Goal: Task Accomplishment & Management: Use online tool/utility

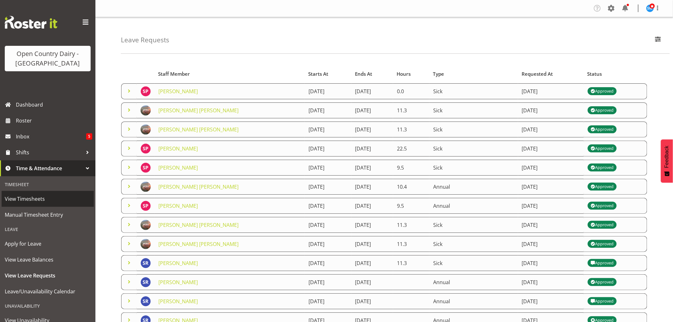
click at [32, 196] on span "View Timesheets" at bounding box center [48, 199] width 86 height 10
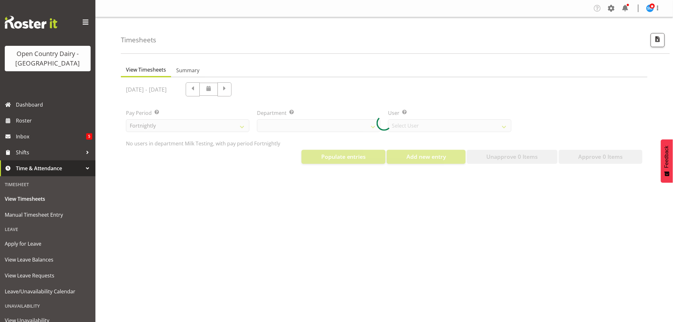
select select "733"
select select "7414"
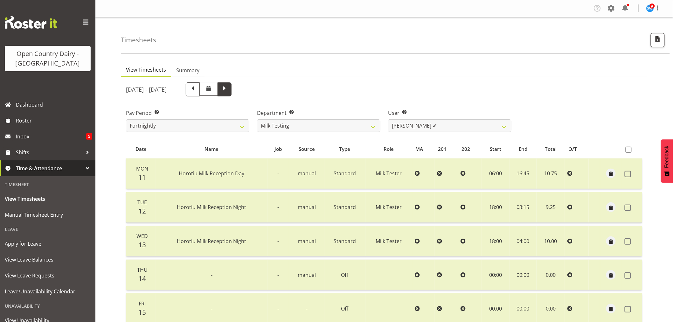
click at [229, 88] on span at bounding box center [224, 89] width 8 height 8
select select
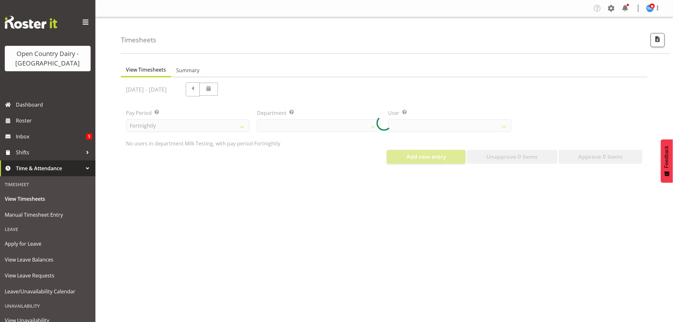
click at [236, 88] on div at bounding box center [384, 123] width 527 height 92
click at [233, 88] on div at bounding box center [384, 123] width 527 height 92
select select "733"
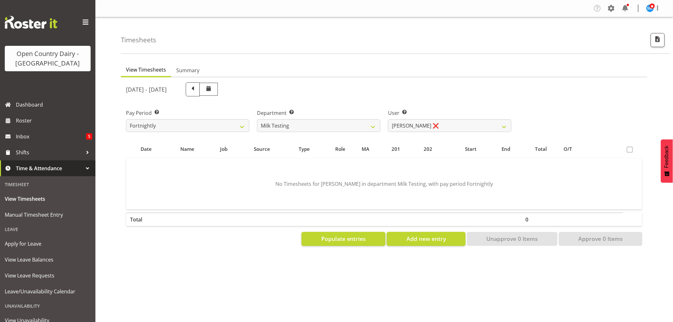
click at [197, 88] on span at bounding box center [193, 89] width 8 height 8
select select
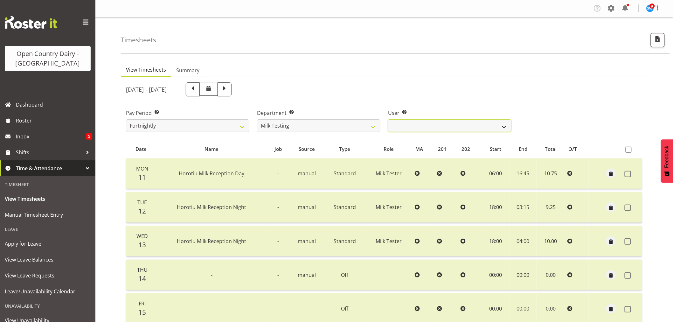
click at [436, 128] on select "[PERSON_NAME] ✔ [PERSON_NAME] ✔ [PERSON_NAME] ✔ [PERSON_NAME] ✔ [PERSON_NAME] ✔…" at bounding box center [449, 125] width 123 height 13
click at [355, 123] on select "701 702 703 704 705 706 707 708 709 710 711 712 713 714 715 716 717 718 719 720" at bounding box center [318, 125] width 123 height 13
select select "802"
click at [257, 119] on select "701 702 703 704 705 706 707 708 709 710 711 712 713 714 715 716 717 718 719 720" at bounding box center [318, 125] width 123 height 13
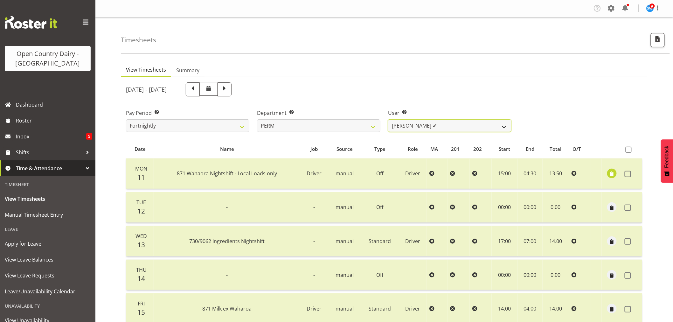
click at [420, 123] on select "[PERSON_NAME] ✔ [PERSON_NAME] ✔ [PERSON_NAME] ✔ [PERSON_NAME] ✔ [PERSON_NAME] ✔…" at bounding box center [449, 125] width 123 height 13
select select "9897"
click at [388, 119] on select "[PERSON_NAME] ✔ [PERSON_NAME] ✔ [PERSON_NAME] ✔ [PERSON_NAME] ✔ [PERSON_NAME] ✔…" at bounding box center [449, 125] width 123 height 13
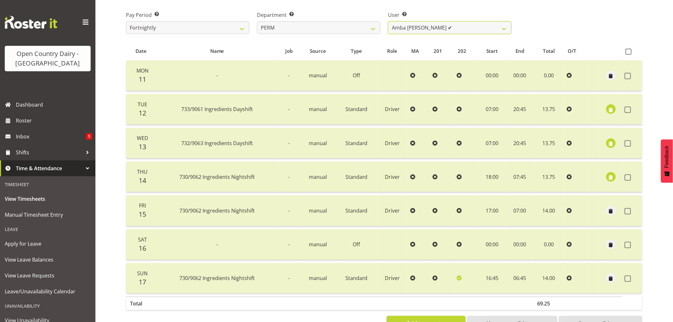
scroll to position [85, 0]
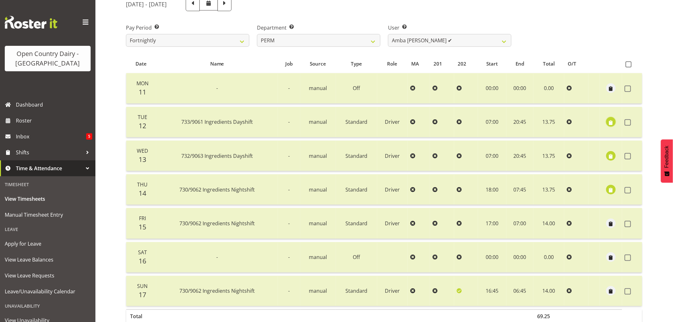
click at [606, 122] on button "button" at bounding box center [611, 122] width 10 height 10
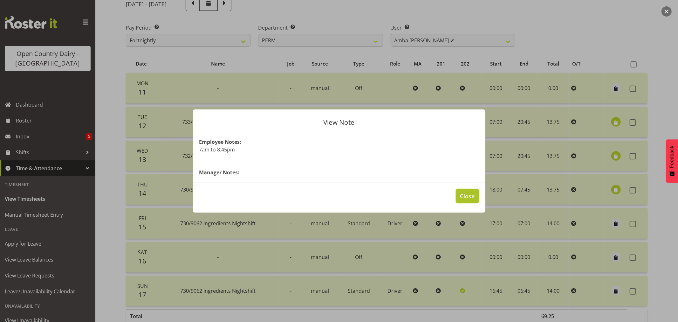
click at [468, 196] on span "Close" at bounding box center [467, 196] width 15 height 8
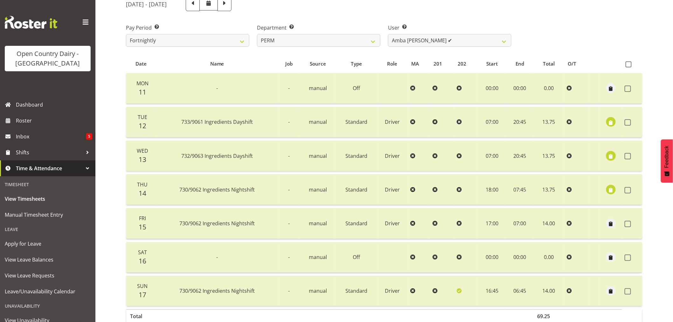
click at [610, 153] on span "button" at bounding box center [610, 156] width 7 height 7
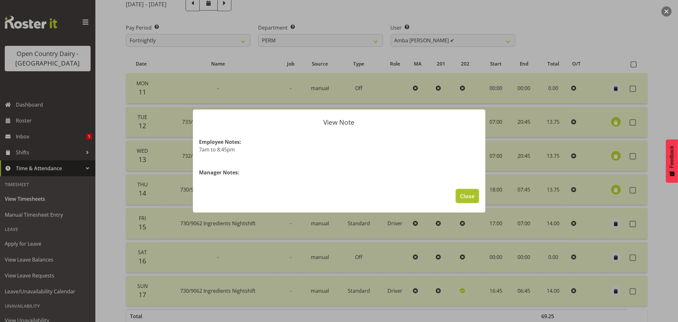
click at [462, 196] on span "Close" at bounding box center [467, 196] width 15 height 8
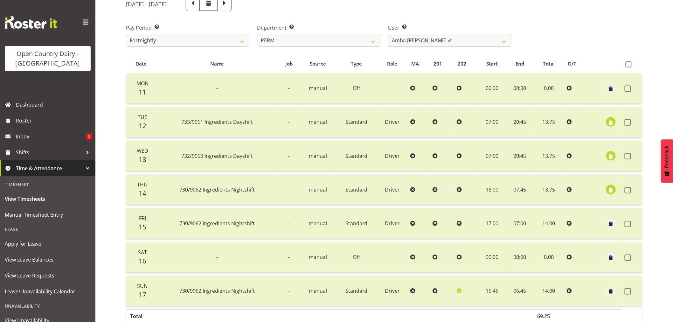
click at [608, 187] on span "button" at bounding box center [610, 189] width 7 height 7
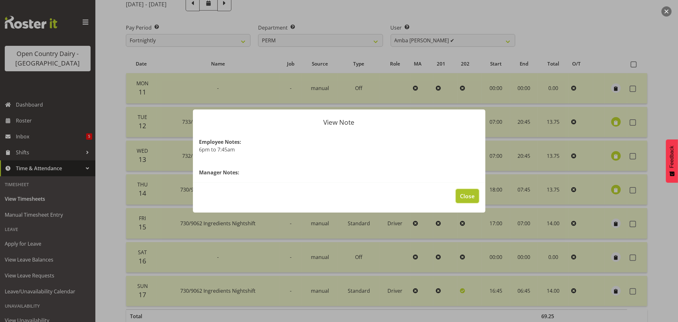
click at [471, 200] on button "Close" at bounding box center [467, 196] width 23 height 14
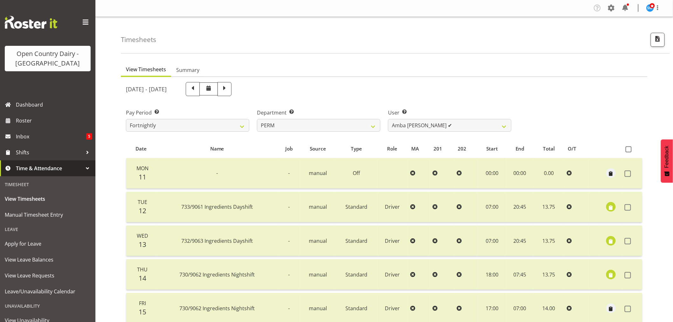
scroll to position [0, 0]
click at [197, 89] on span at bounding box center [193, 89] width 8 height 8
select select
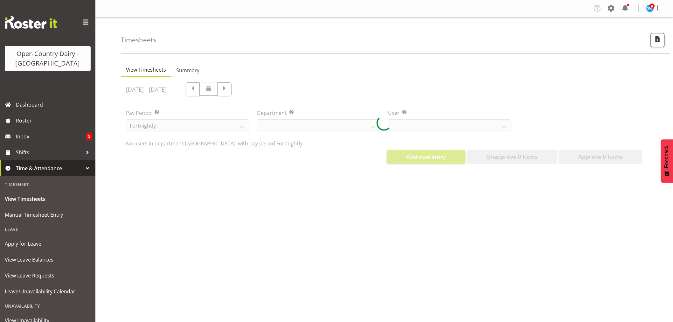
select select "802"
select select "9897"
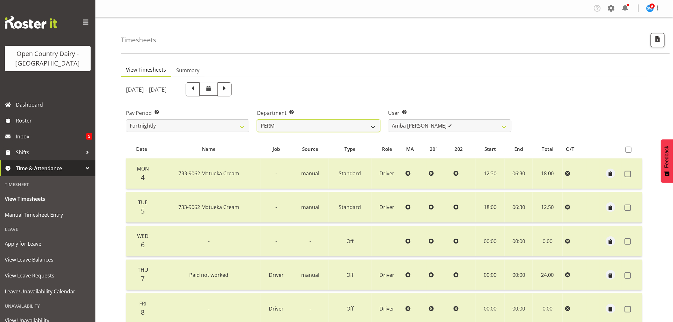
click at [373, 126] on select "701 702 703 704 705 706 707 708 709 710 711 712 713 714 715 716 717 718 719 720" at bounding box center [318, 125] width 123 height 13
click at [387, 88] on div "[DATE] - [DATE]" at bounding box center [318, 89] width 385 height 14
click at [231, 82] on span at bounding box center [224, 89] width 14 height 14
select select
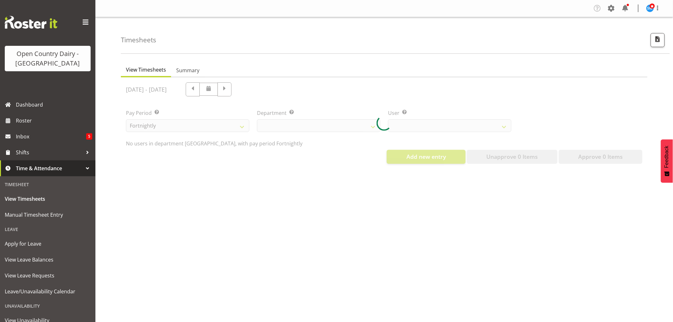
select select "802"
select select "9897"
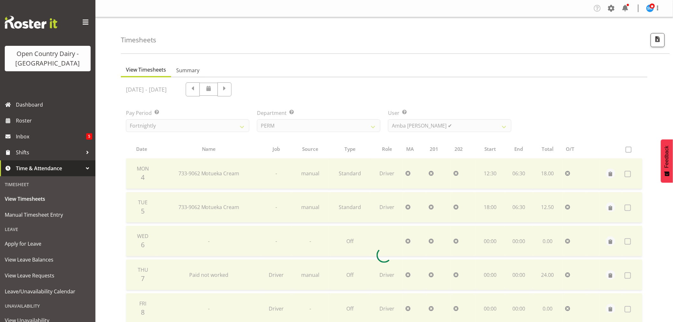
click at [264, 88] on div at bounding box center [384, 254] width 527 height 355
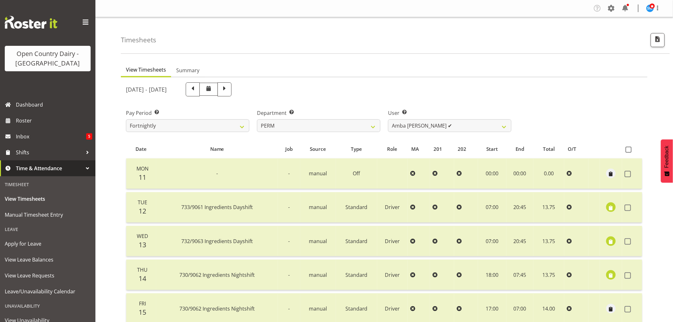
click at [229, 88] on span at bounding box center [224, 89] width 8 height 8
select select
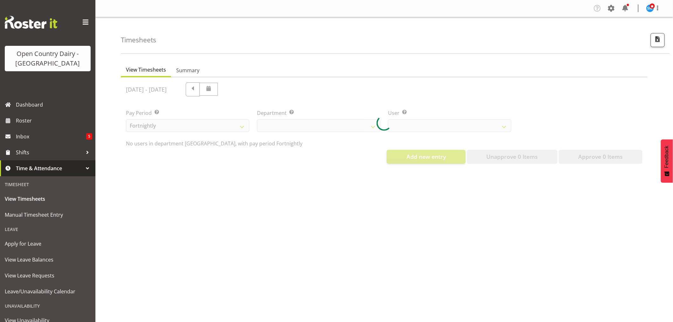
select select "802"
select select "9897"
